Goal: Go to known website: Access a specific website the user already knows

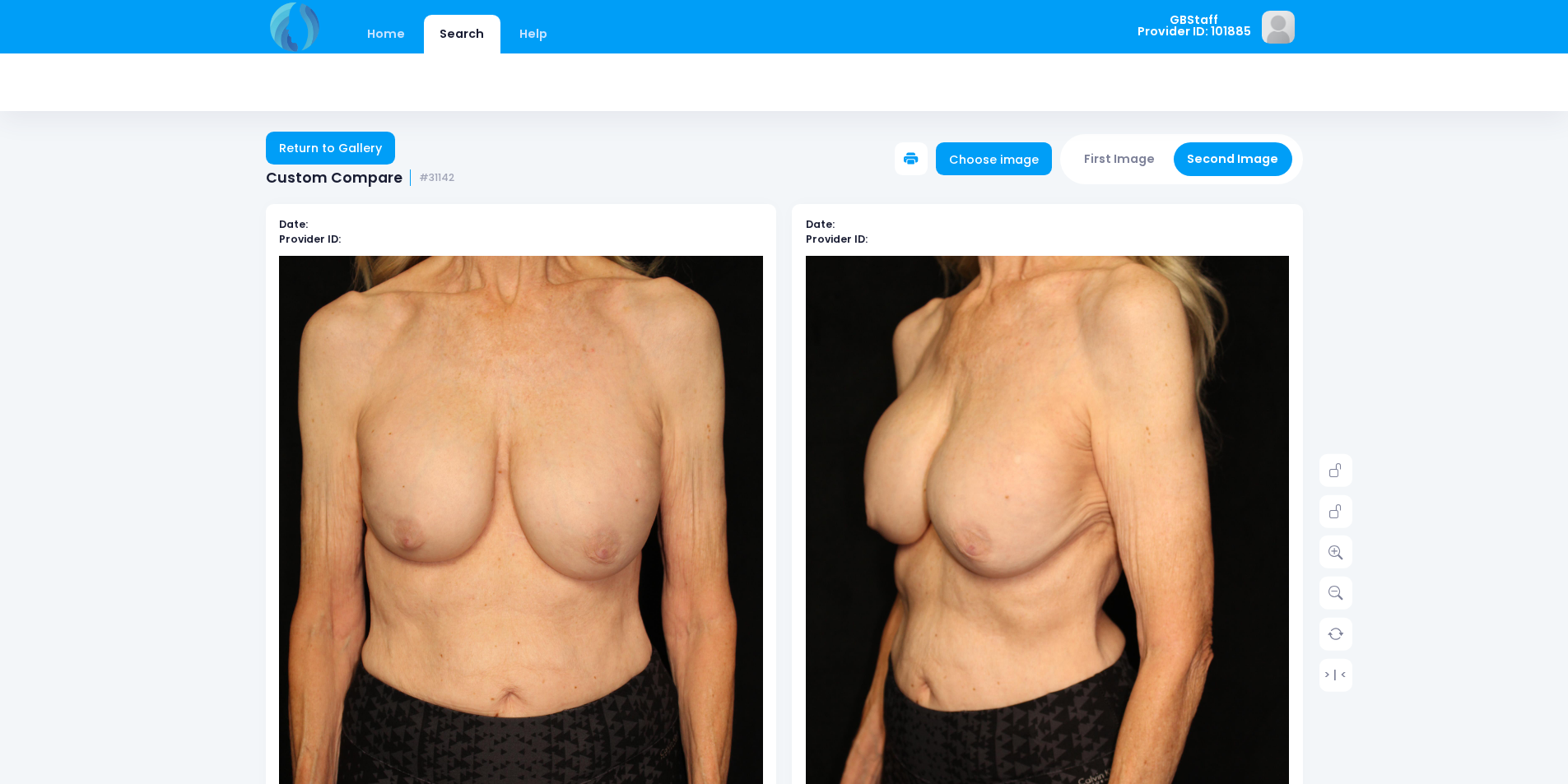
scroll to position [82, 0]
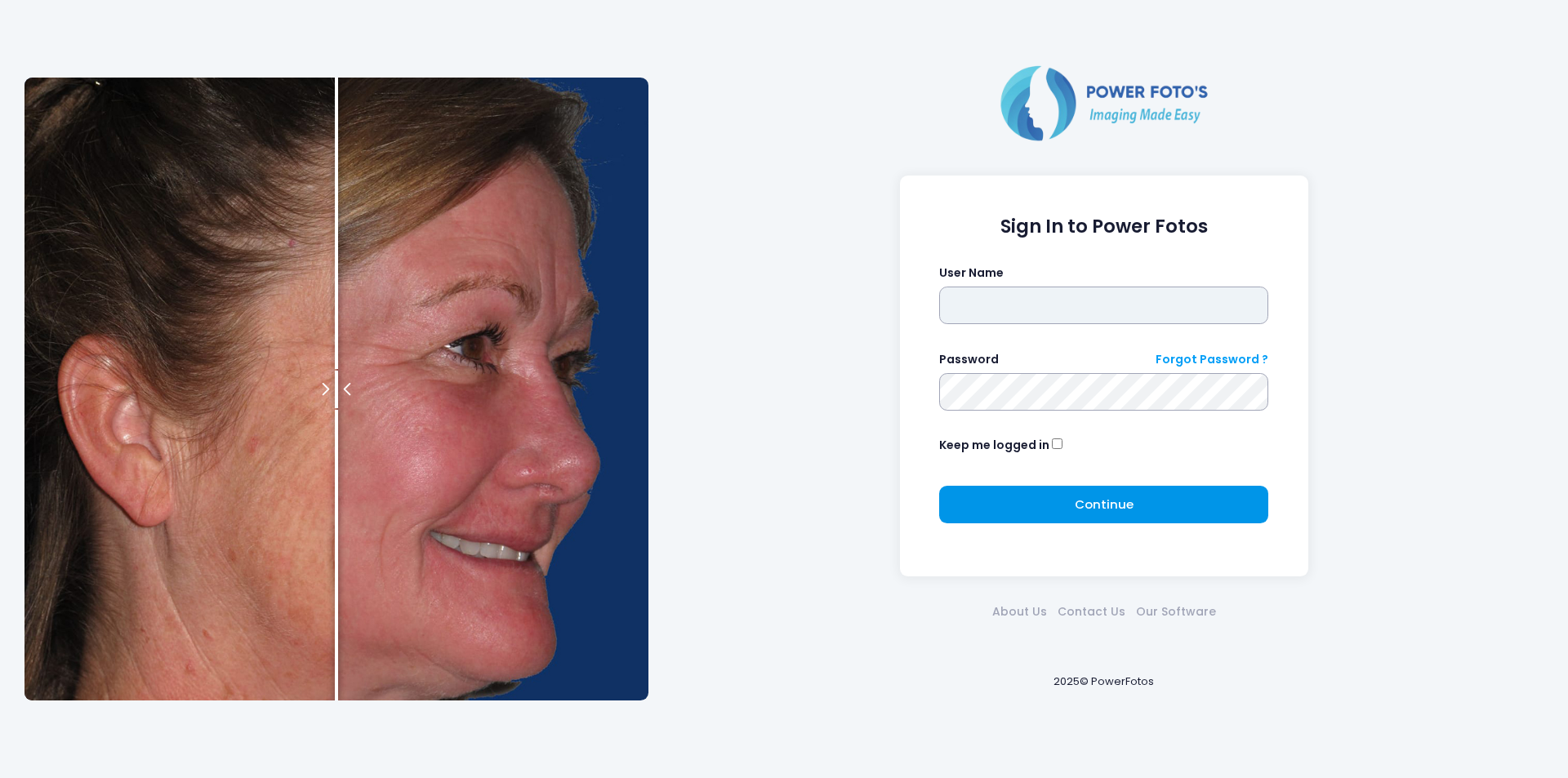
type input "*******"
drag, startPoint x: 1093, startPoint y: 501, endPoint x: 1036, endPoint y: 417, distance: 101.5
click at [1093, 500] on span "Continue" at bounding box center [1104, 504] width 59 height 17
